Goal: Check status

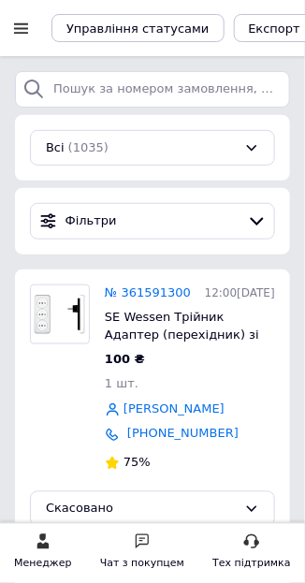
click at [29, 41] on div at bounding box center [20, 28] width 23 height 56
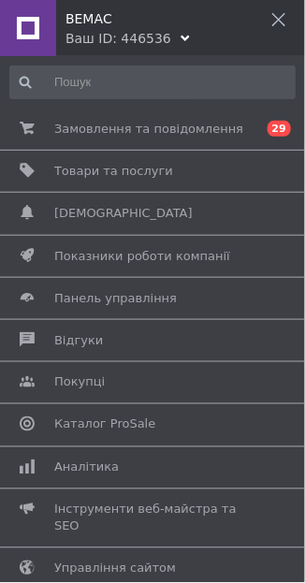
click at [196, 131] on span "Замовлення та повідомлення" at bounding box center [148, 129] width 189 height 17
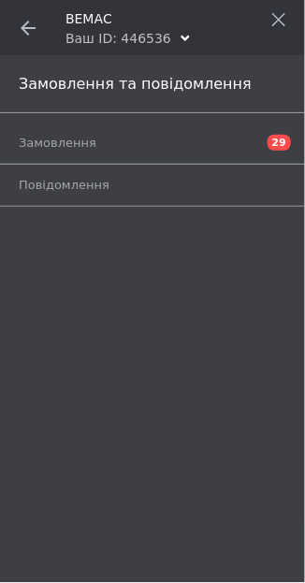
click at [149, 154] on link "Замовлення 29" at bounding box center [157, 143] width 277 height 32
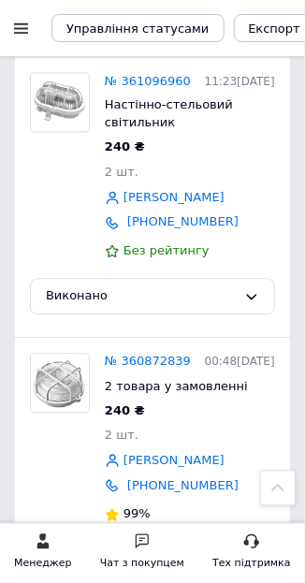
scroll to position [1762, 0]
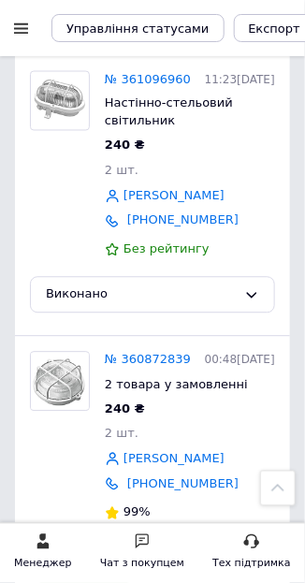
click at [164, 86] on link "№ 361096960" at bounding box center [148, 79] width 86 height 14
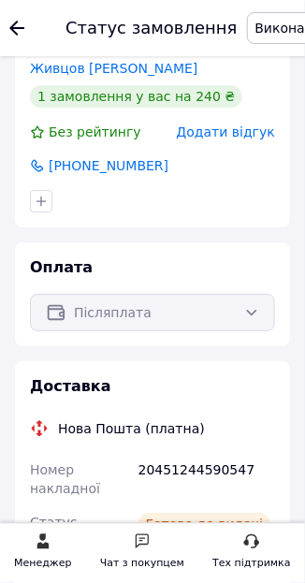
scroll to position [510, 0]
